Goal: Book appointment/travel/reservation

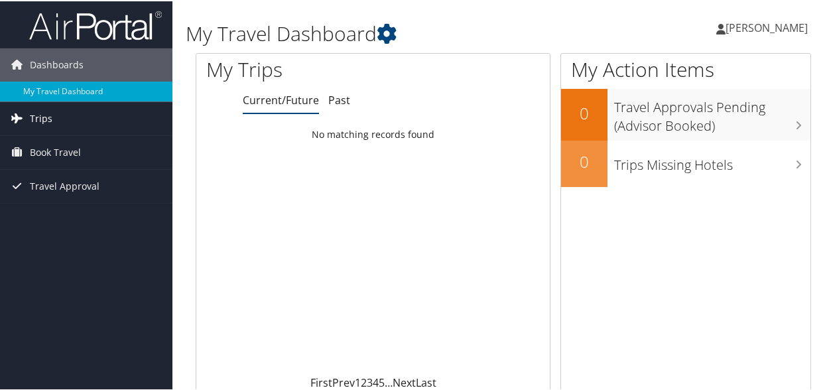
click at [43, 120] on span "Trips" at bounding box center [41, 117] width 23 height 33
click at [60, 200] on span "Book Travel" at bounding box center [55, 210] width 51 height 33
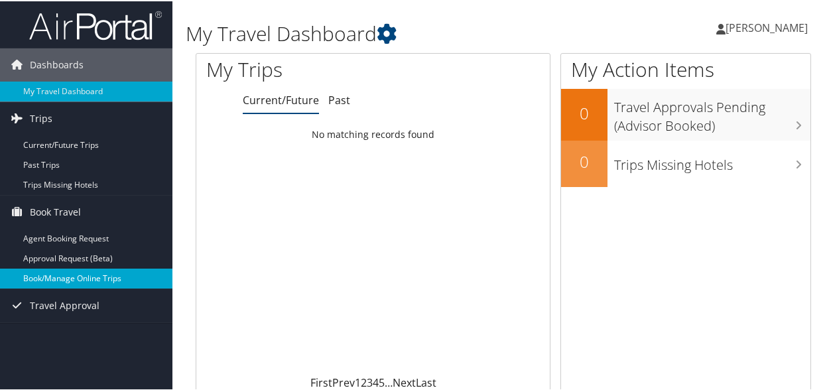
click at [101, 280] on link "Book/Manage Online Trips" at bounding box center [86, 277] width 172 height 20
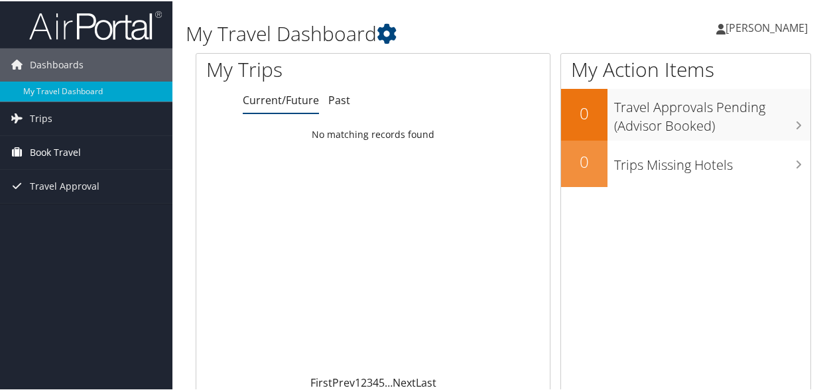
click at [68, 149] on span "Book Travel" at bounding box center [55, 151] width 51 height 33
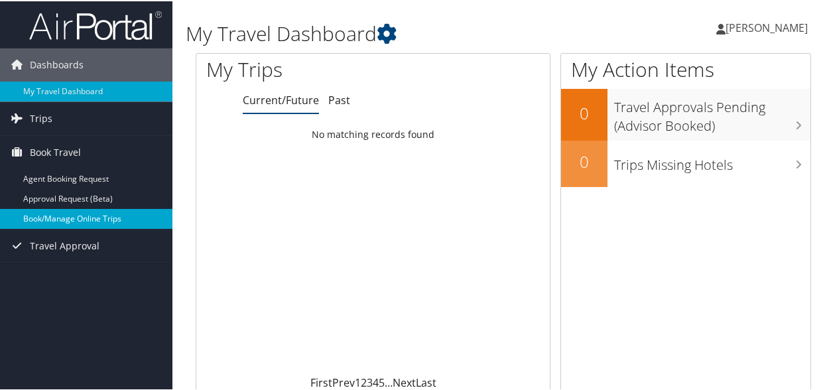
click at [89, 222] on link "Book/Manage Online Trips" at bounding box center [86, 217] width 172 height 20
